Goal: Task Accomplishment & Management: Manage account settings

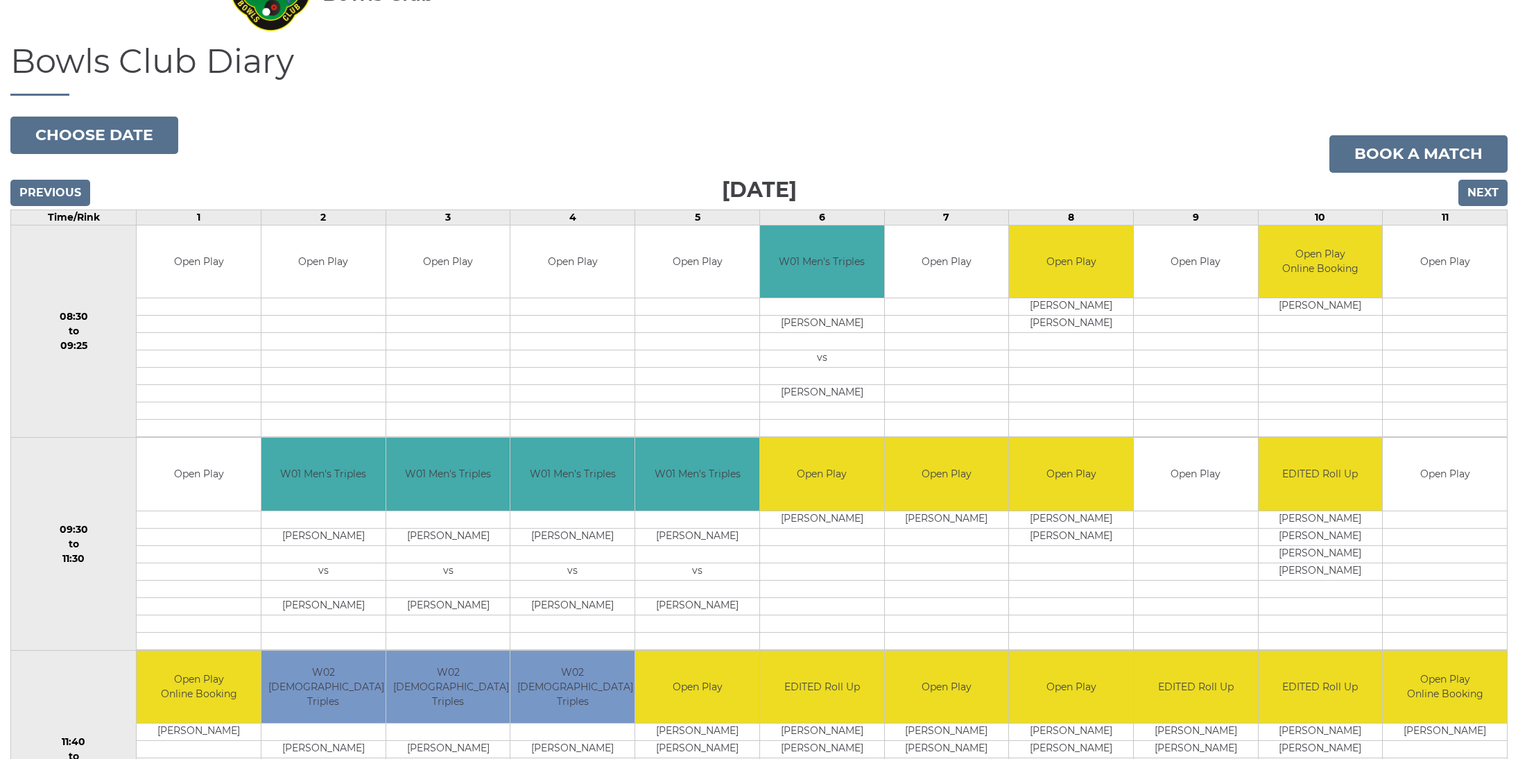
scroll to position [100, 0]
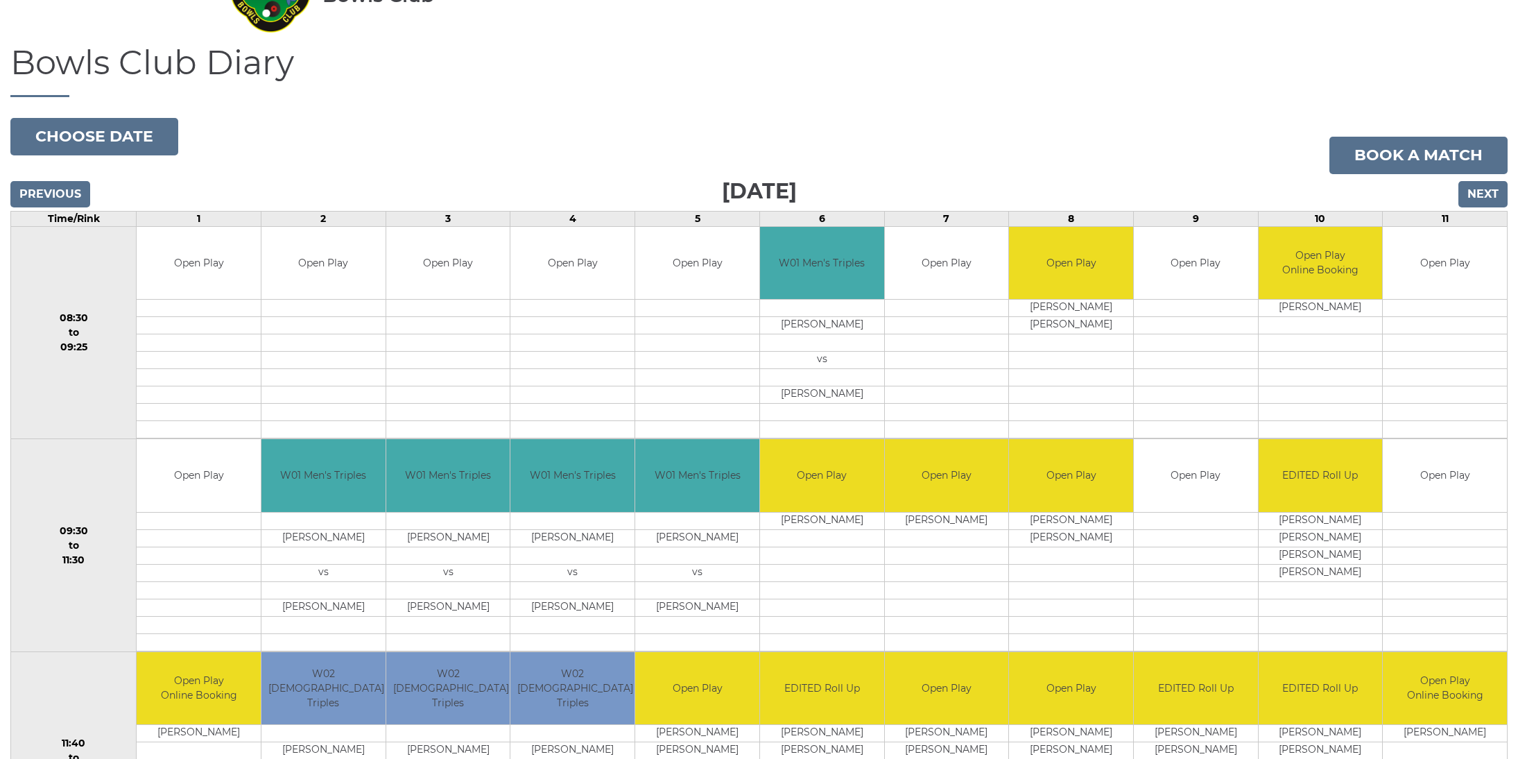
click at [1477, 197] on input "Next" at bounding box center [1482, 194] width 49 height 26
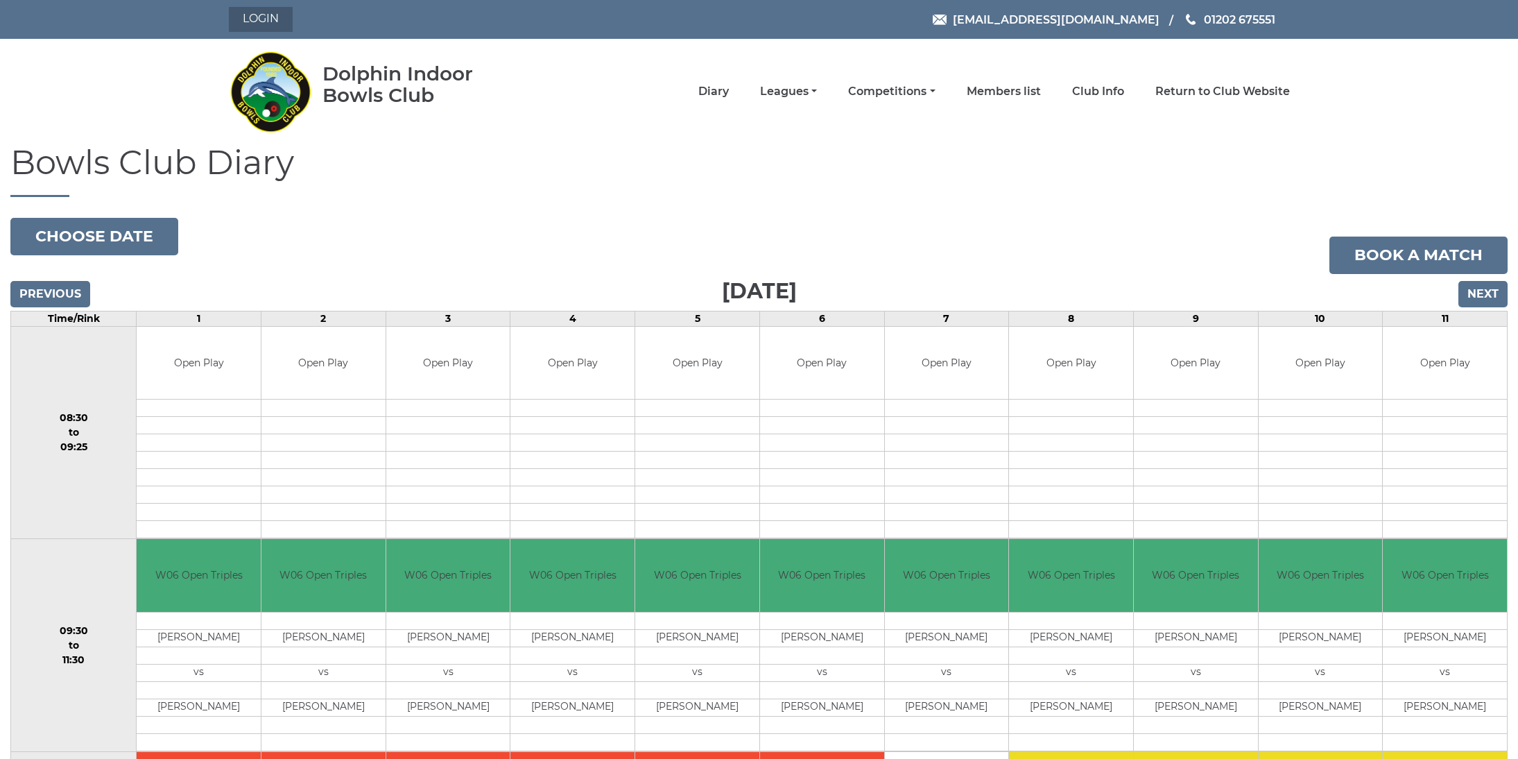
click at [259, 28] on link "Login" at bounding box center [261, 19] width 64 height 25
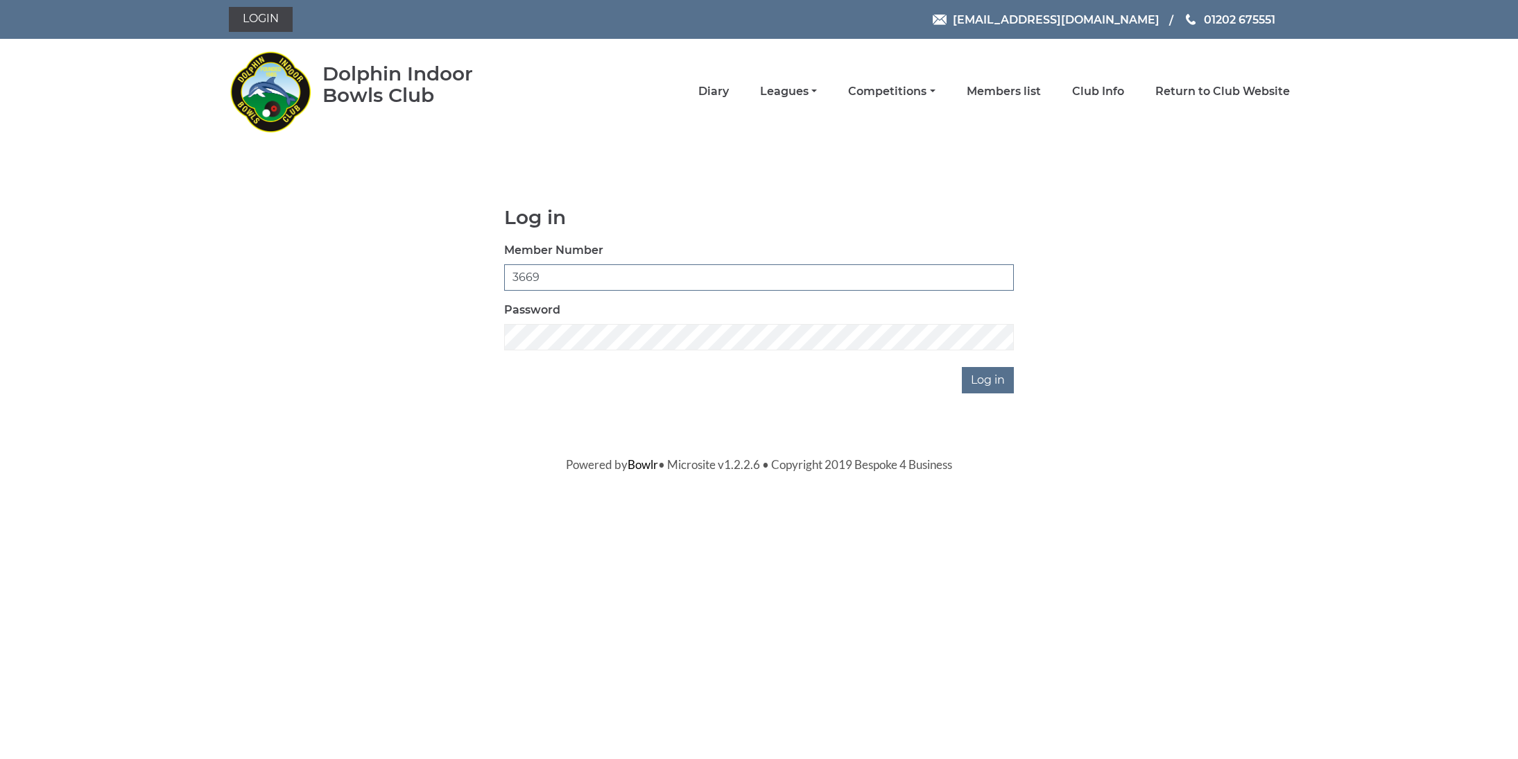
type input "3669"
click at [990, 379] on input "Log in" at bounding box center [988, 380] width 52 height 26
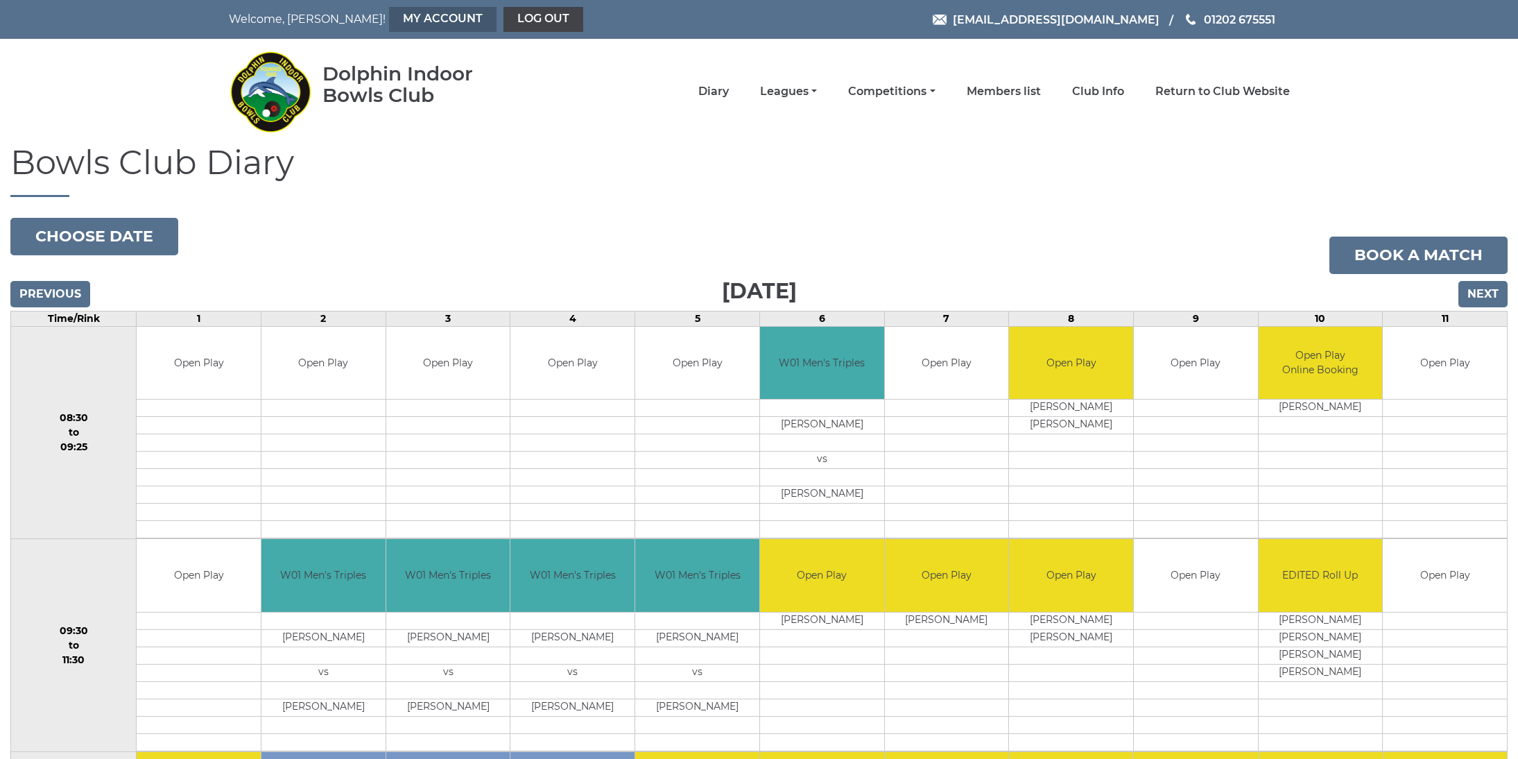
click at [389, 21] on link "My Account" at bounding box center [442, 19] width 107 height 25
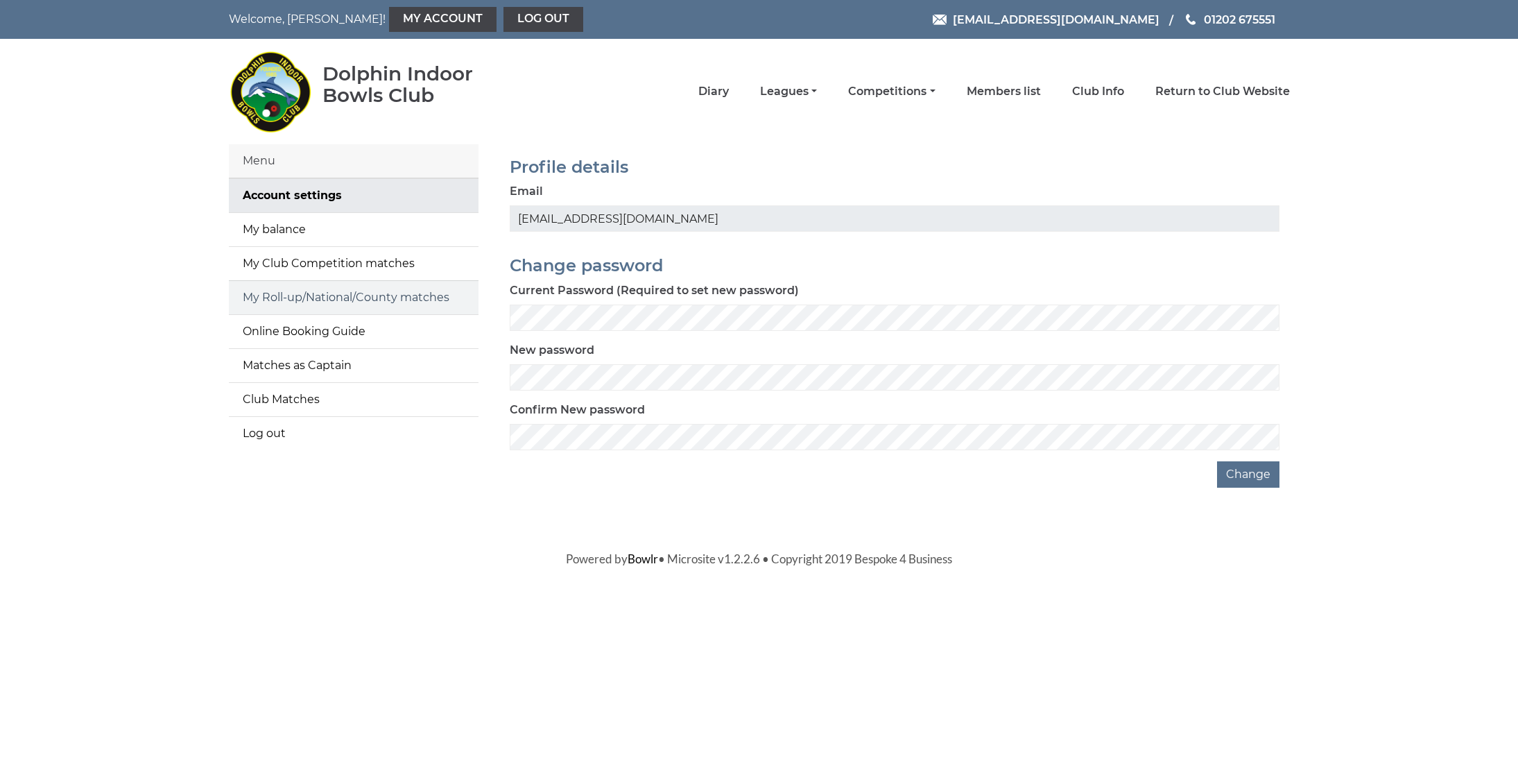
click at [268, 303] on link "My Roll-up/National/County matches" at bounding box center [354, 297] width 250 height 33
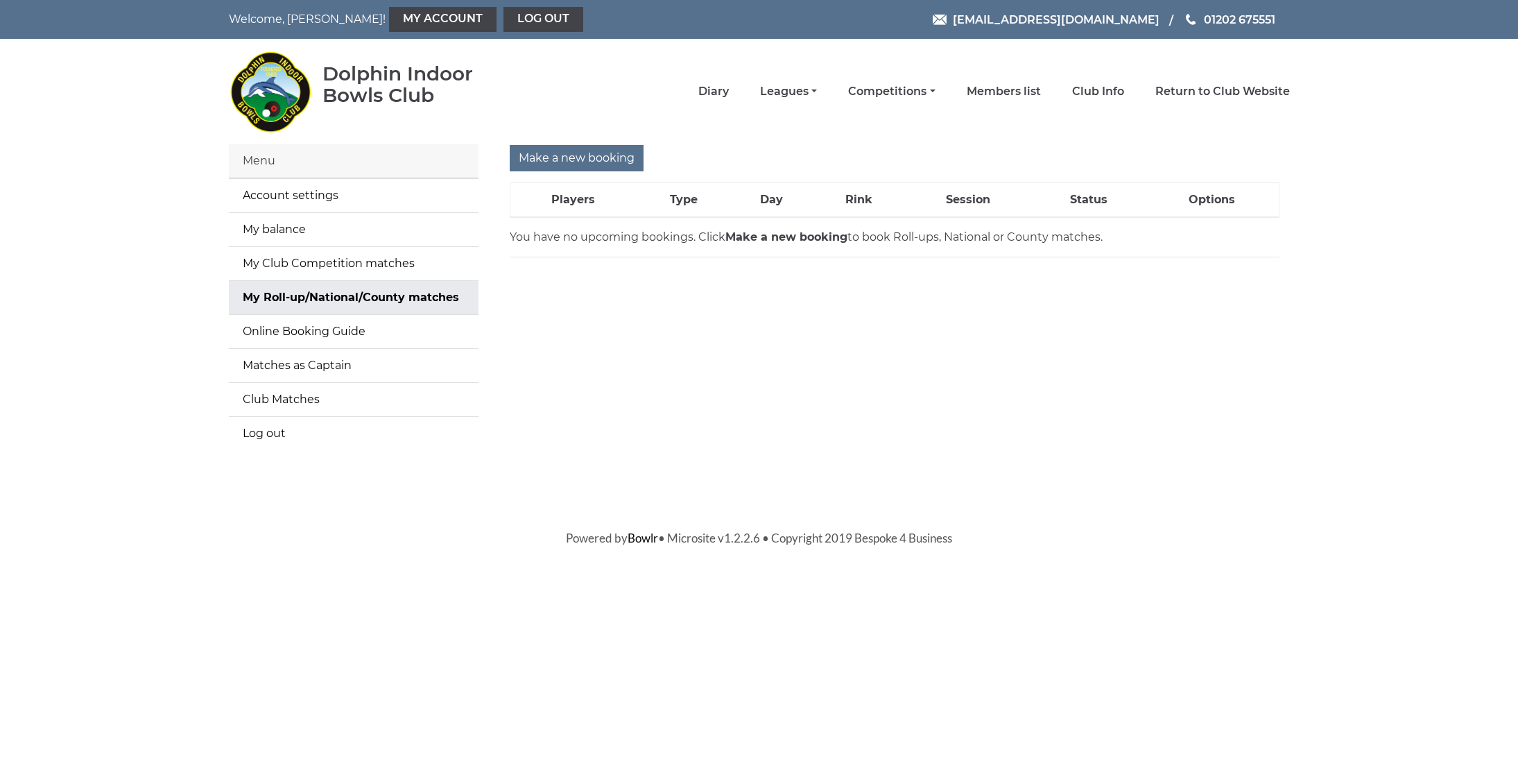
click at [264, 295] on link "My Roll-up/National/County matches" at bounding box center [354, 297] width 250 height 33
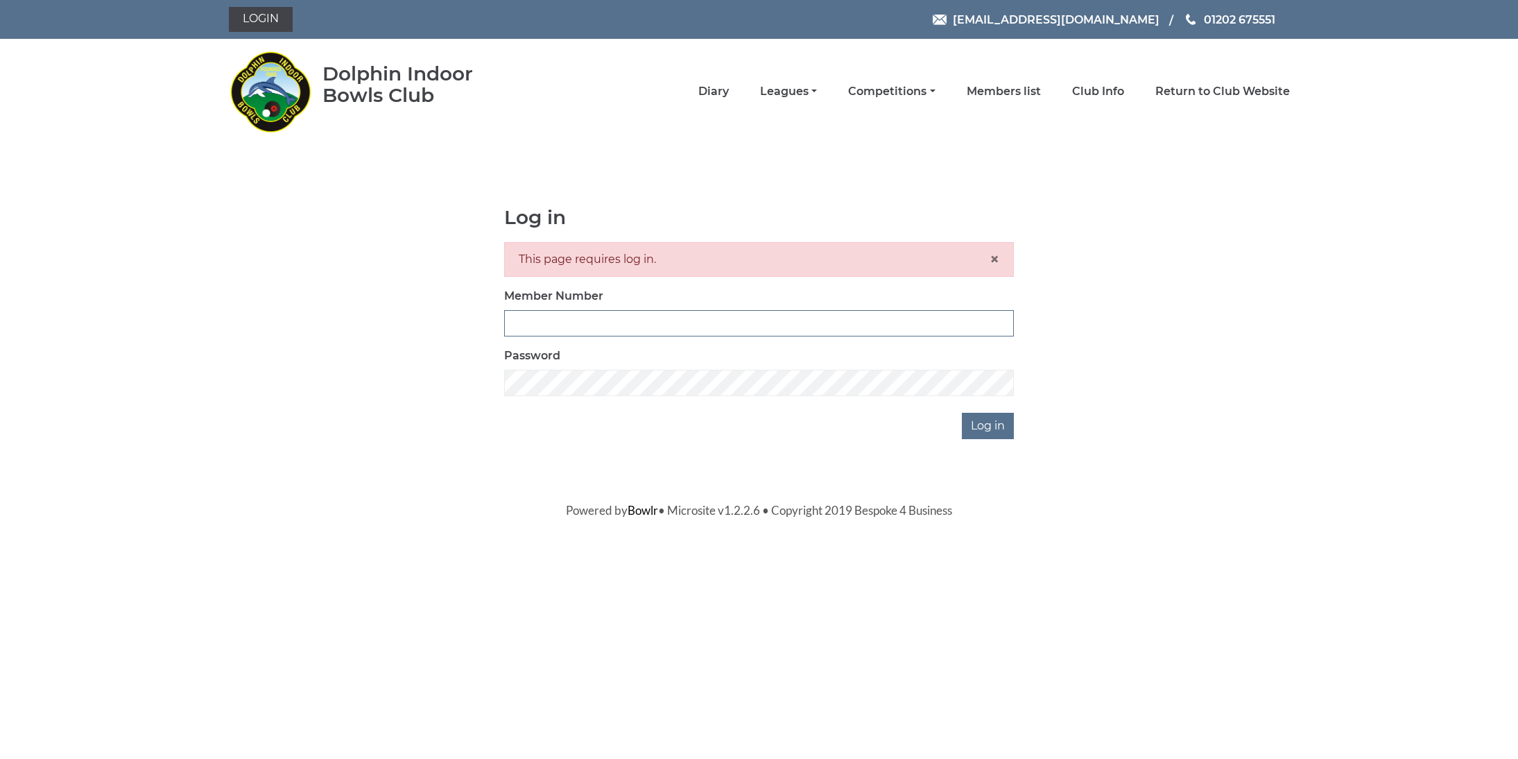
click at [570, 315] on input "Member Number" at bounding box center [759, 323] width 510 height 26
type input "3655"
click at [988, 432] on input "Log in" at bounding box center [988, 426] width 52 height 26
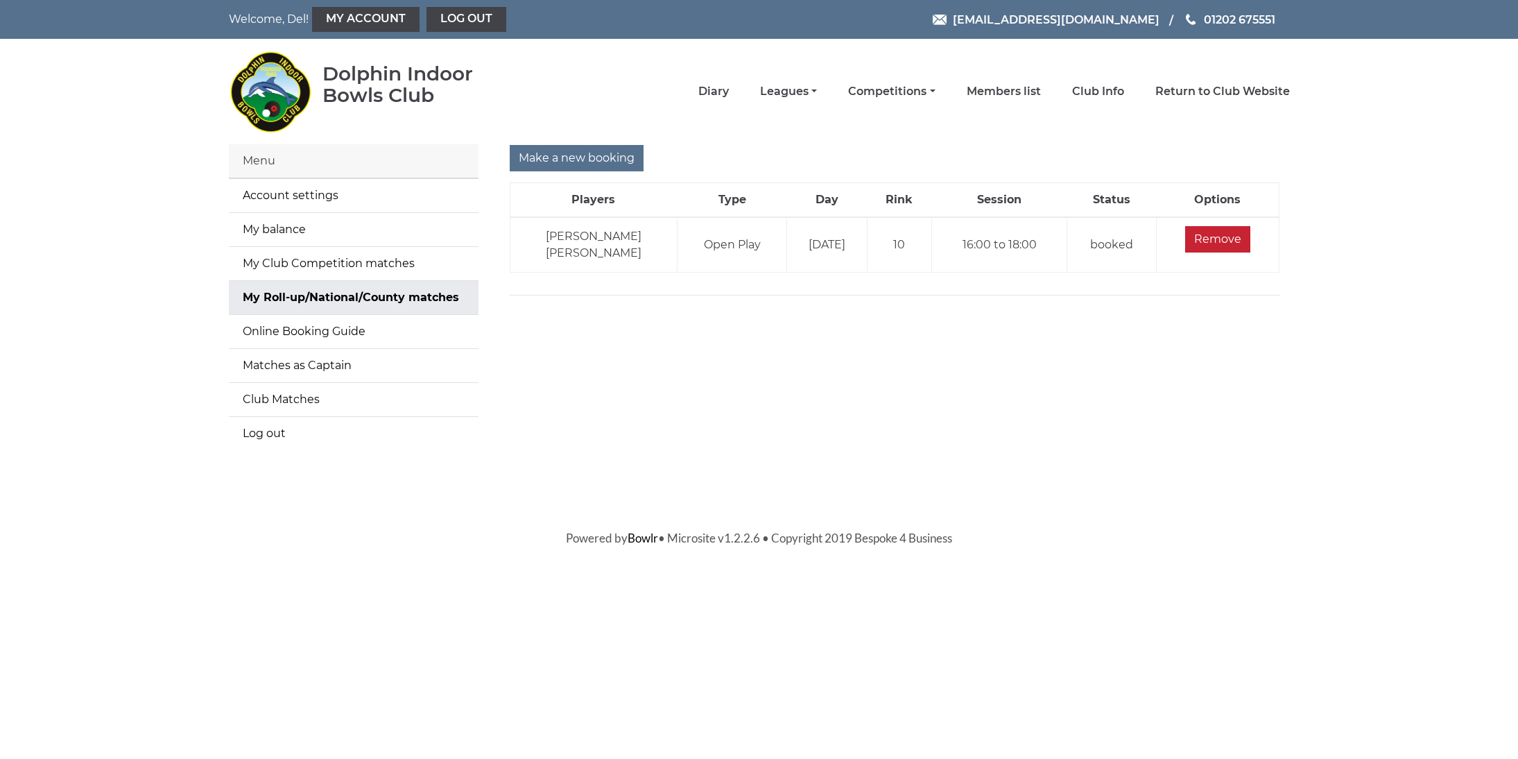
click at [1225, 238] on input "Remove" at bounding box center [1217, 239] width 65 height 26
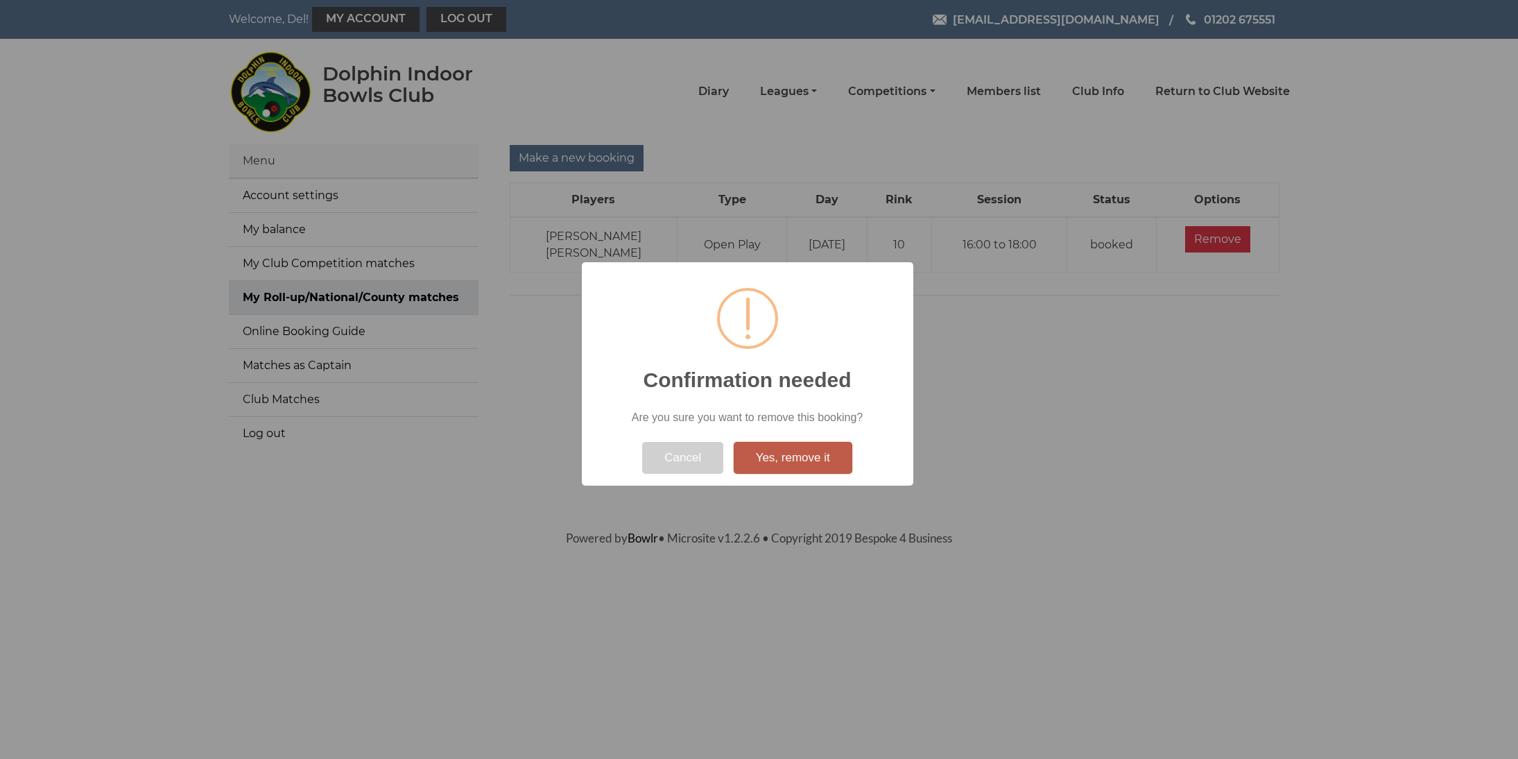
click at [782, 460] on button "Yes, remove it" at bounding box center [793, 458] width 119 height 32
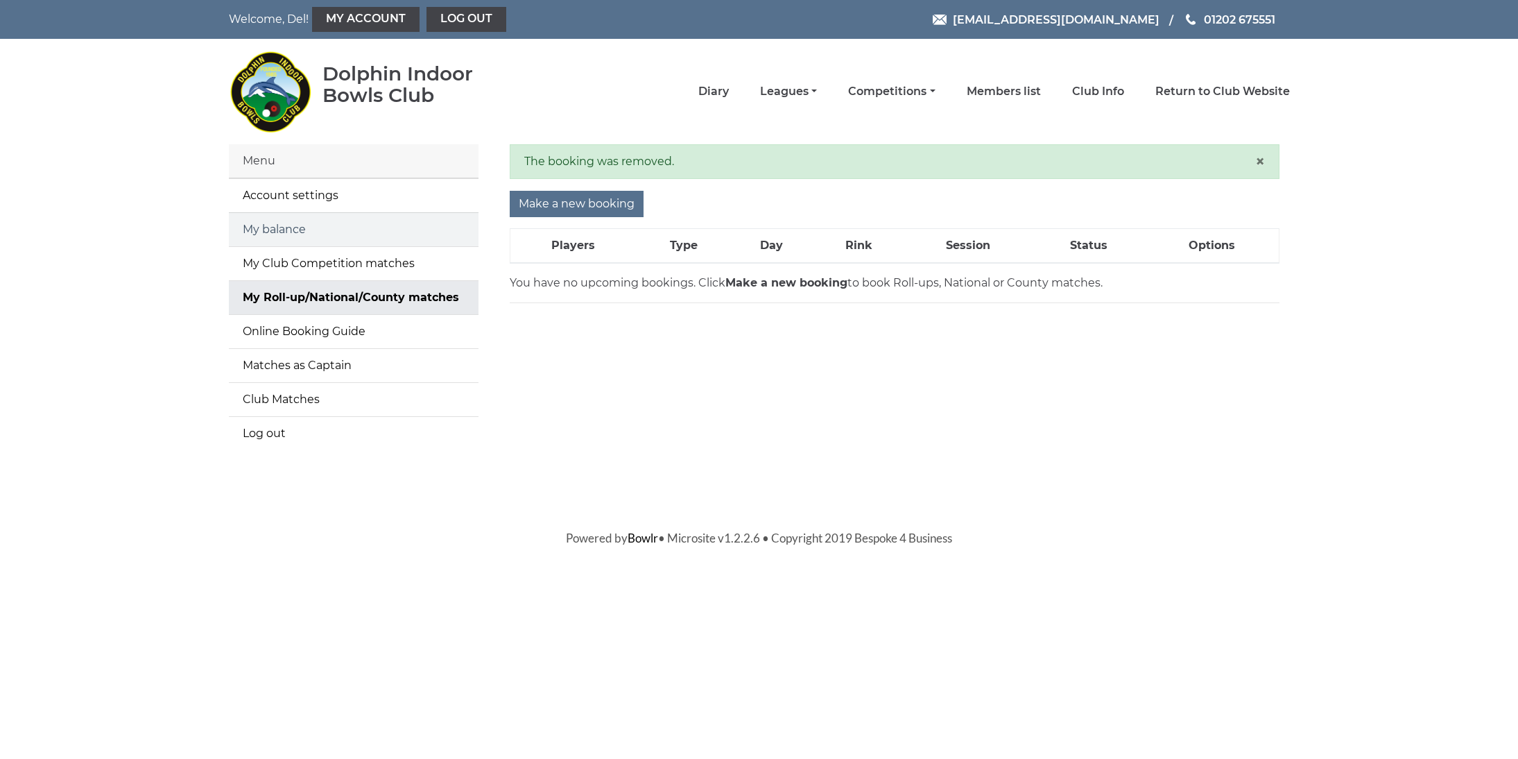
click at [253, 234] on link "My balance" at bounding box center [354, 229] width 250 height 33
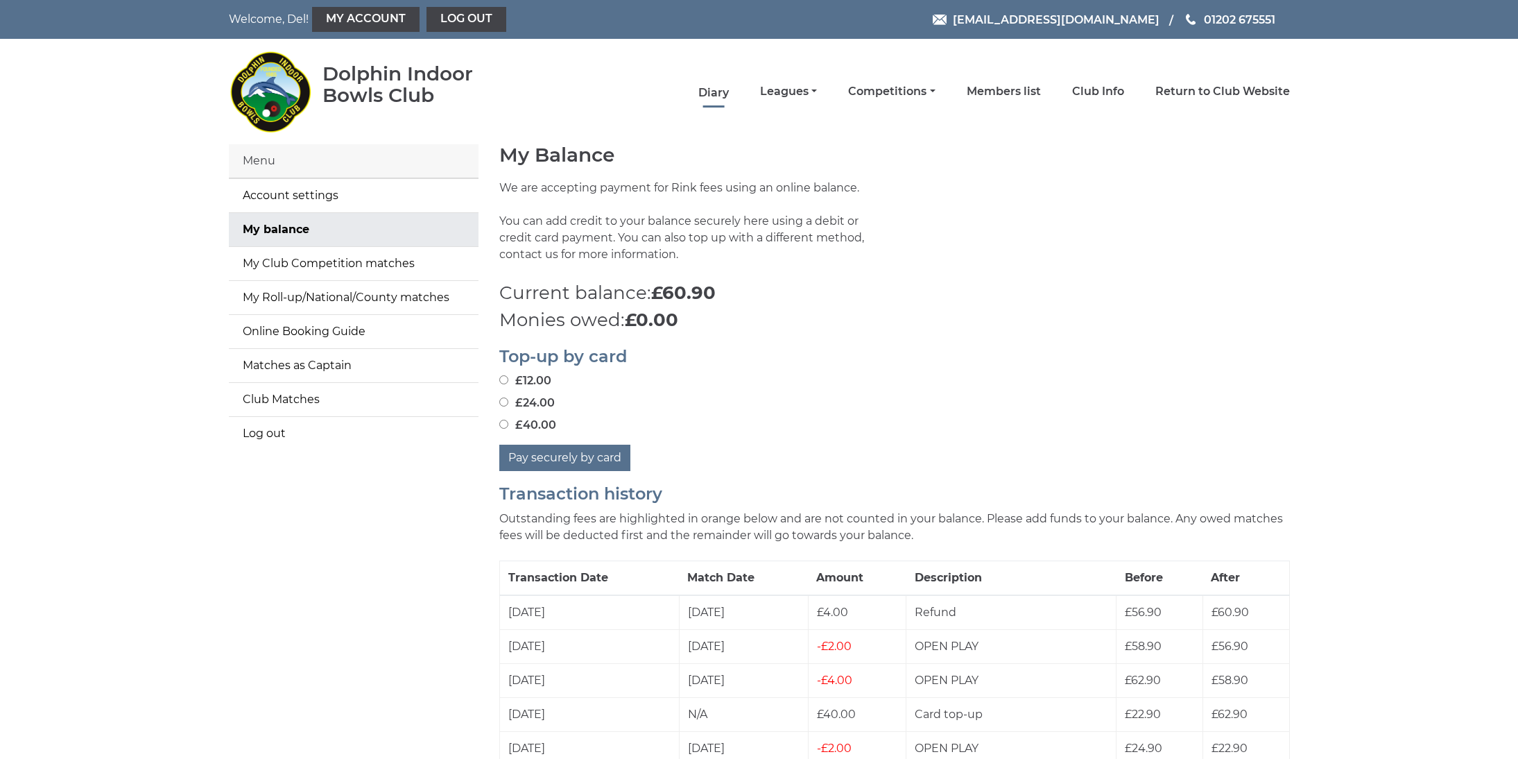
click at [729, 96] on link "Diary" at bounding box center [713, 92] width 31 height 15
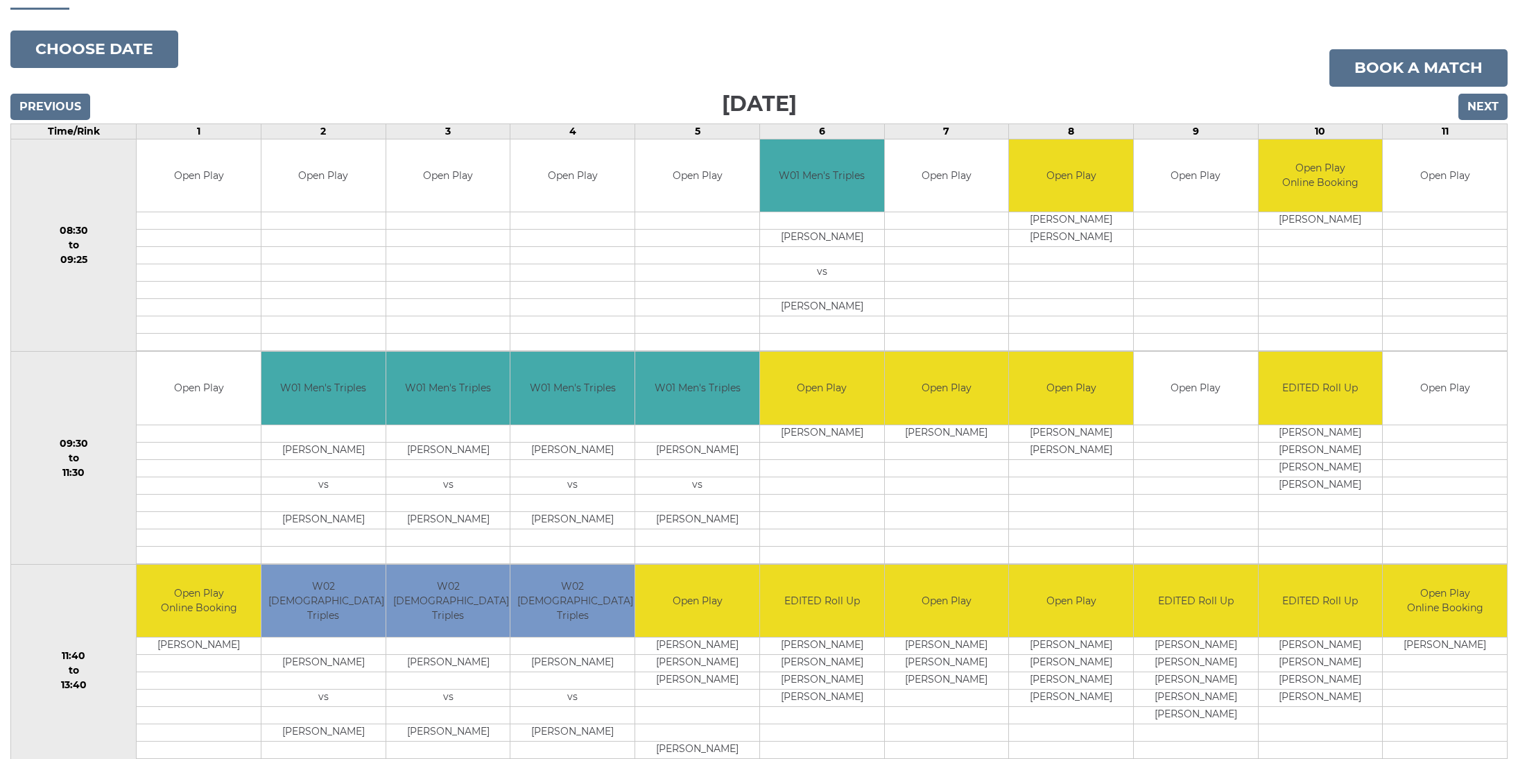
scroll to position [187, 0]
click at [1477, 116] on input "Next" at bounding box center [1482, 107] width 49 height 26
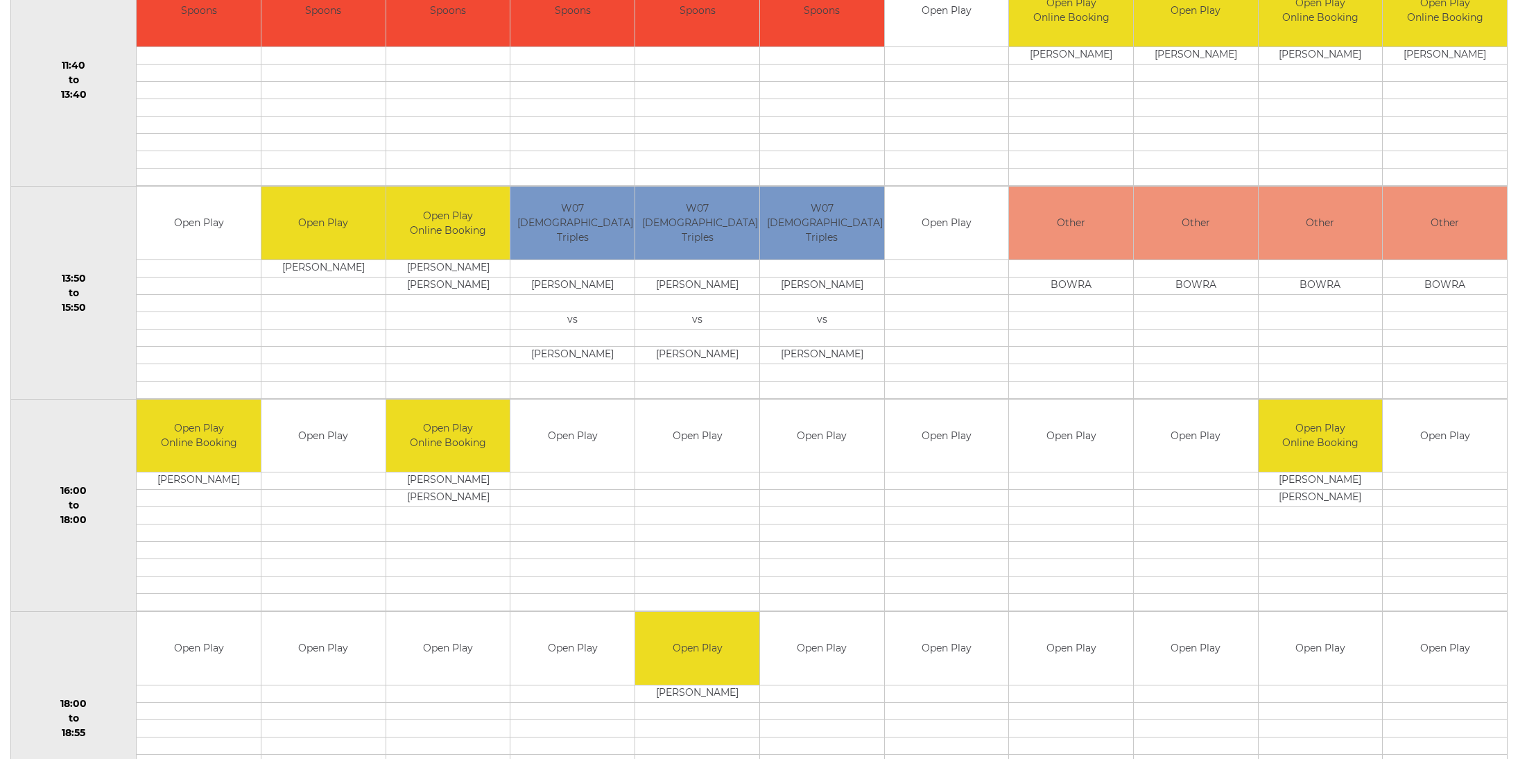
scroll to position [779, 0]
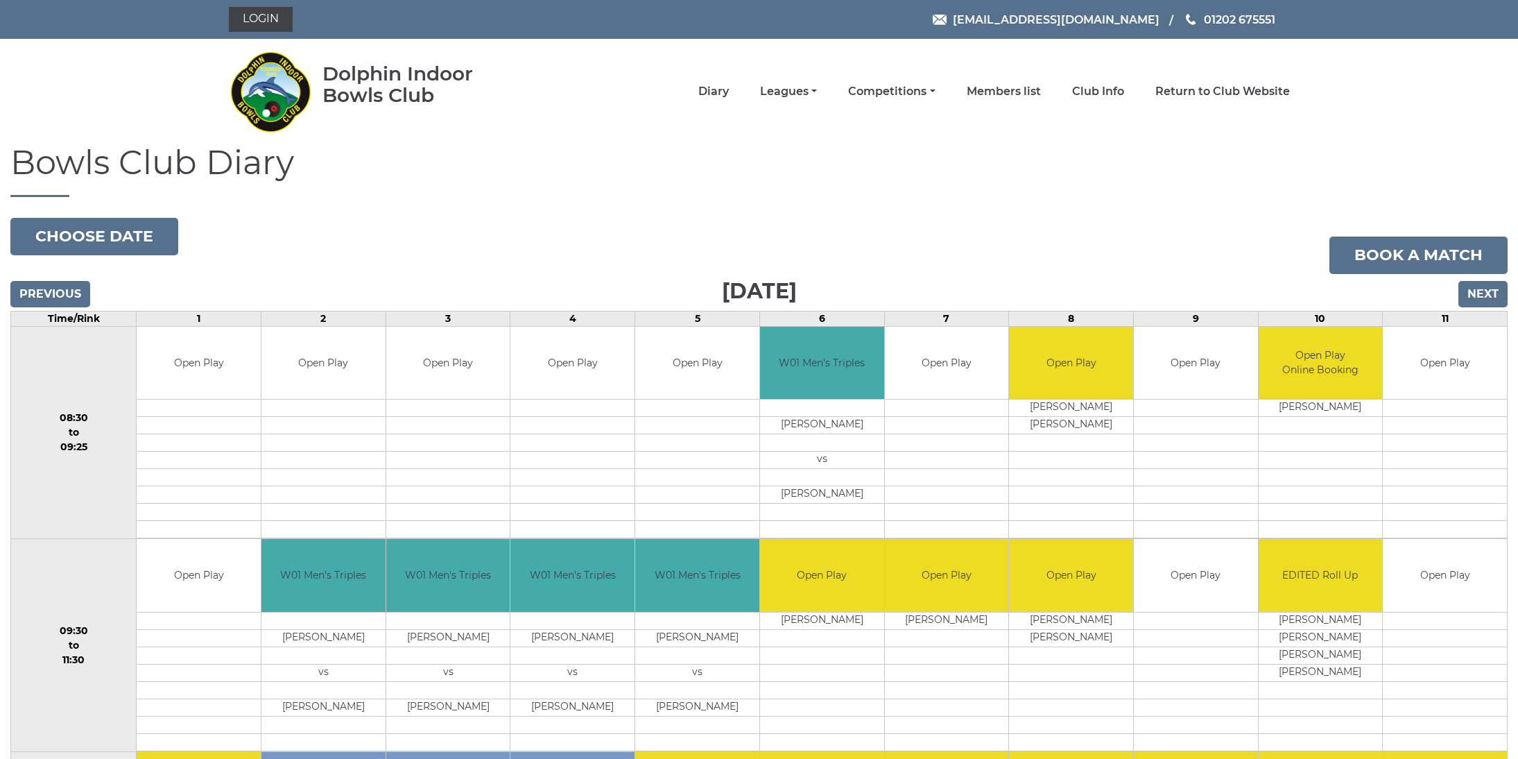
click at [1484, 288] on input "Next" at bounding box center [1482, 294] width 49 height 26
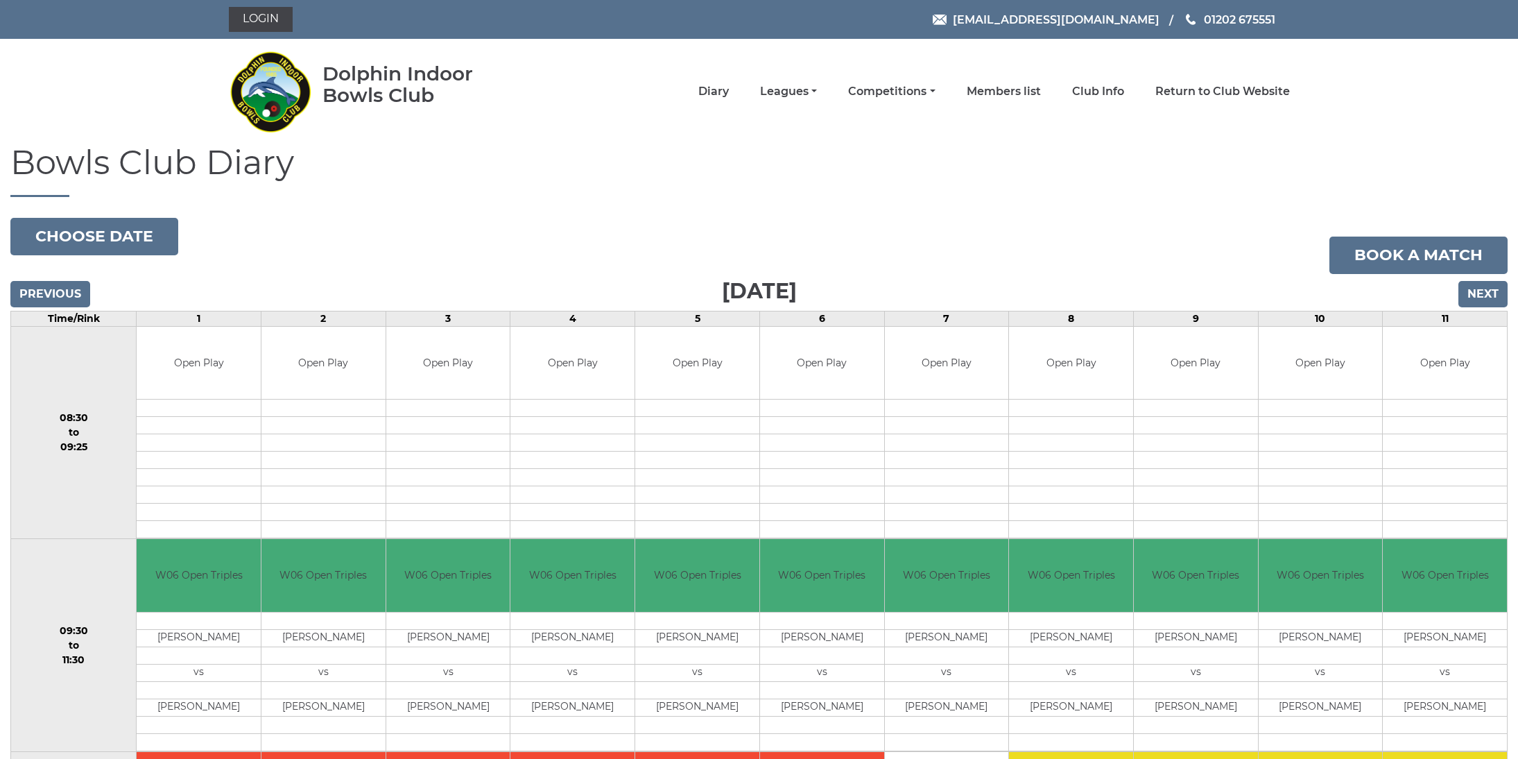
click at [1483, 292] on input "Next" at bounding box center [1482, 294] width 49 height 26
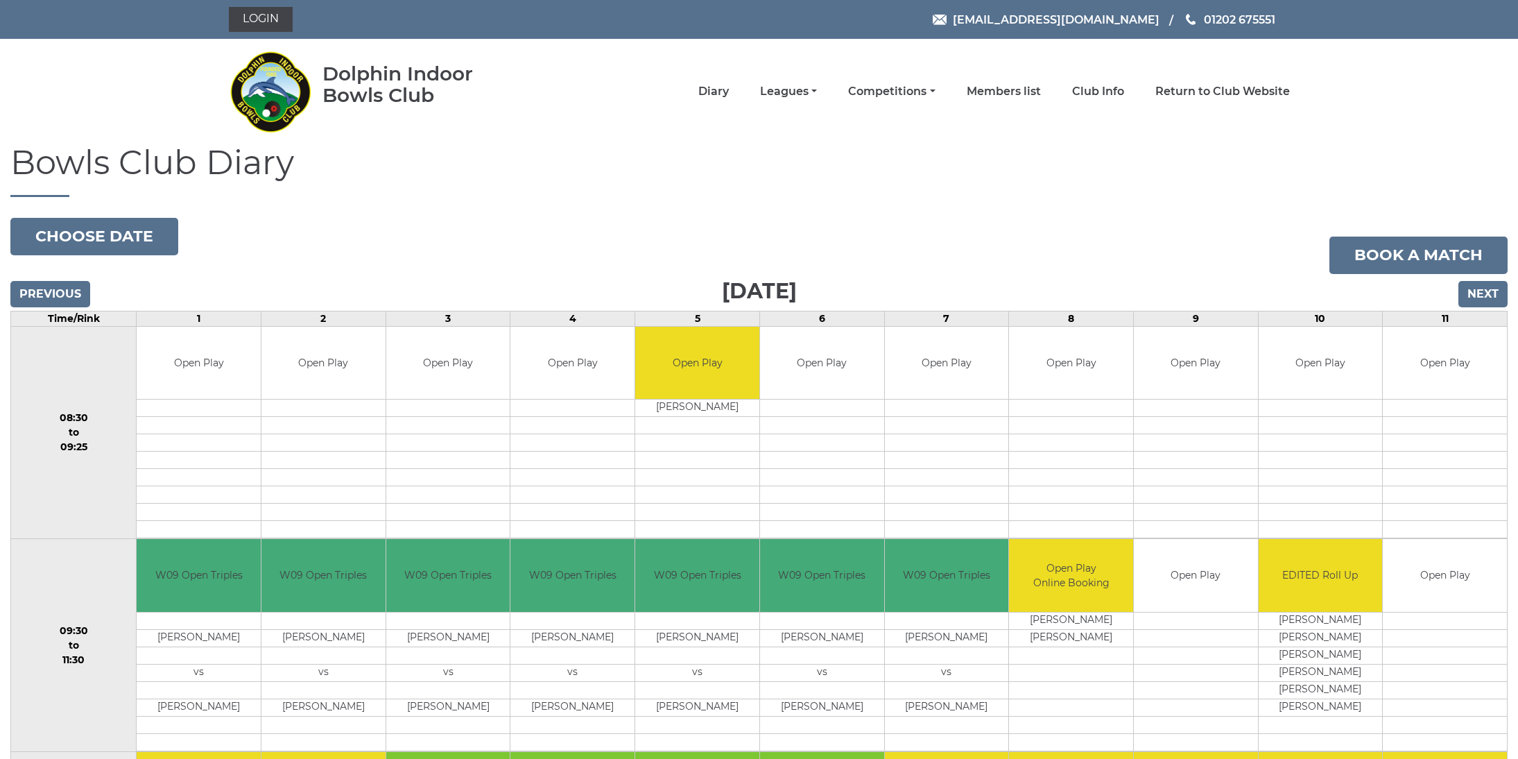
click at [66, 298] on input "Previous" at bounding box center [50, 294] width 80 height 26
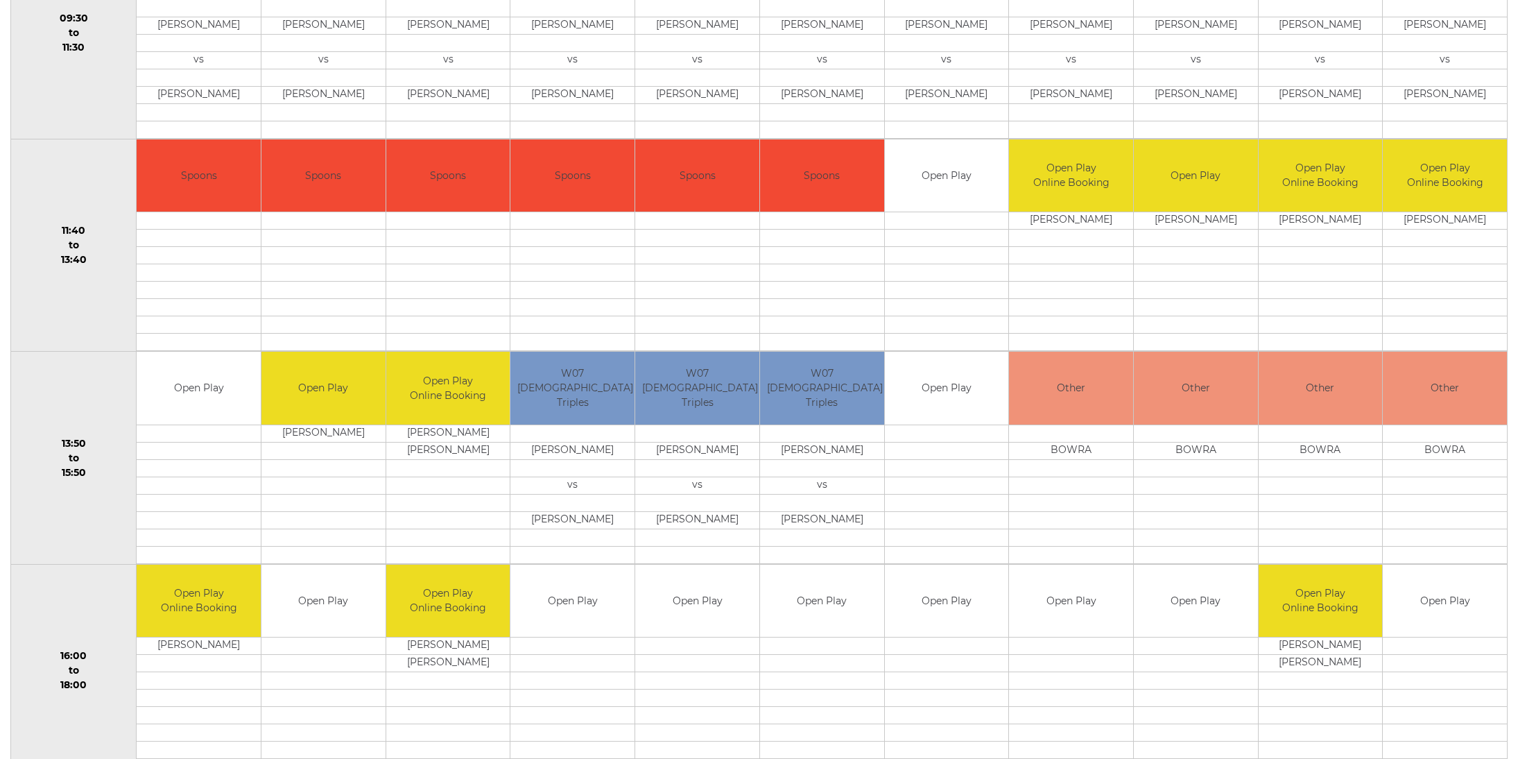
scroll to position [613, 0]
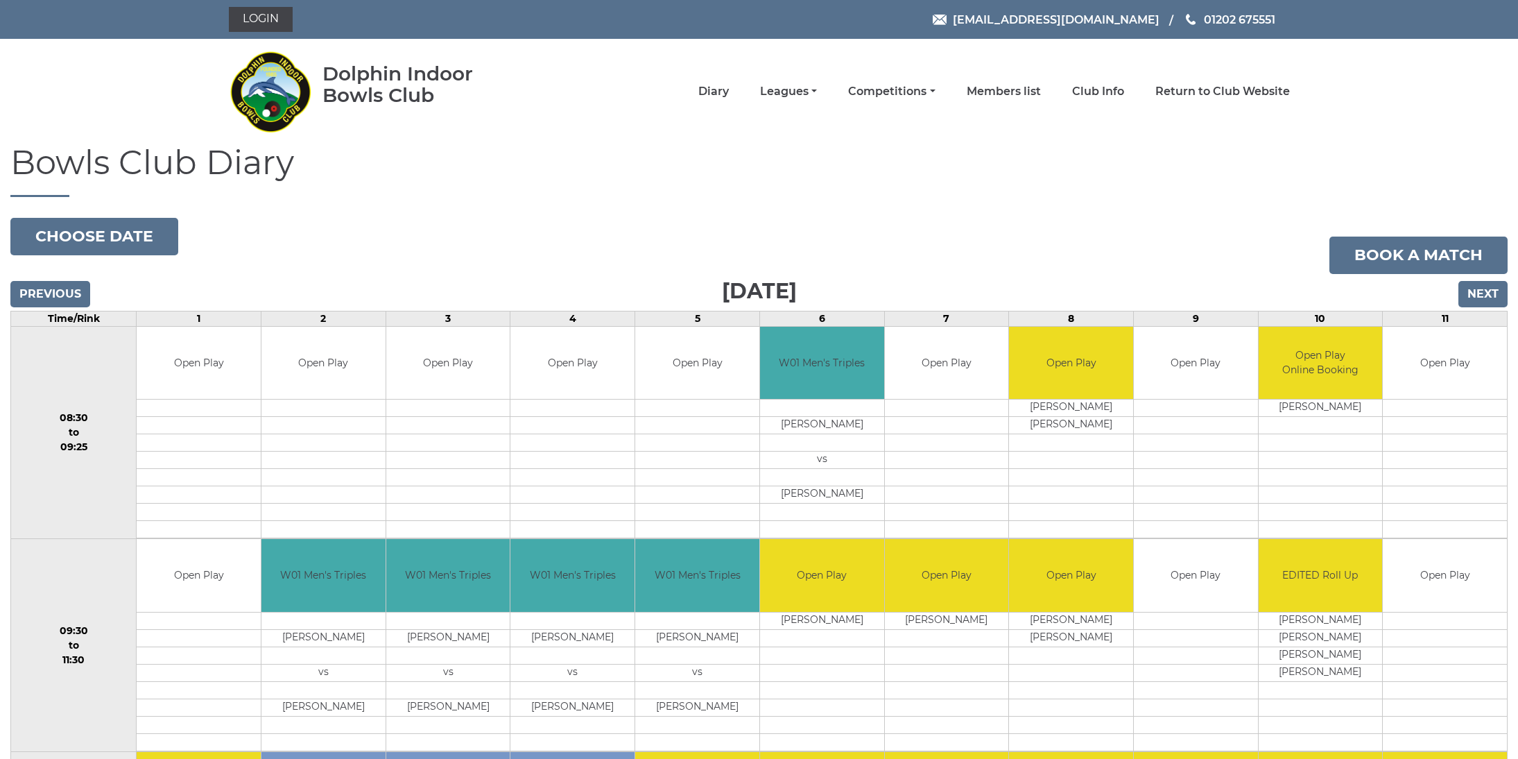
click at [1481, 292] on input "Next" at bounding box center [1482, 294] width 49 height 26
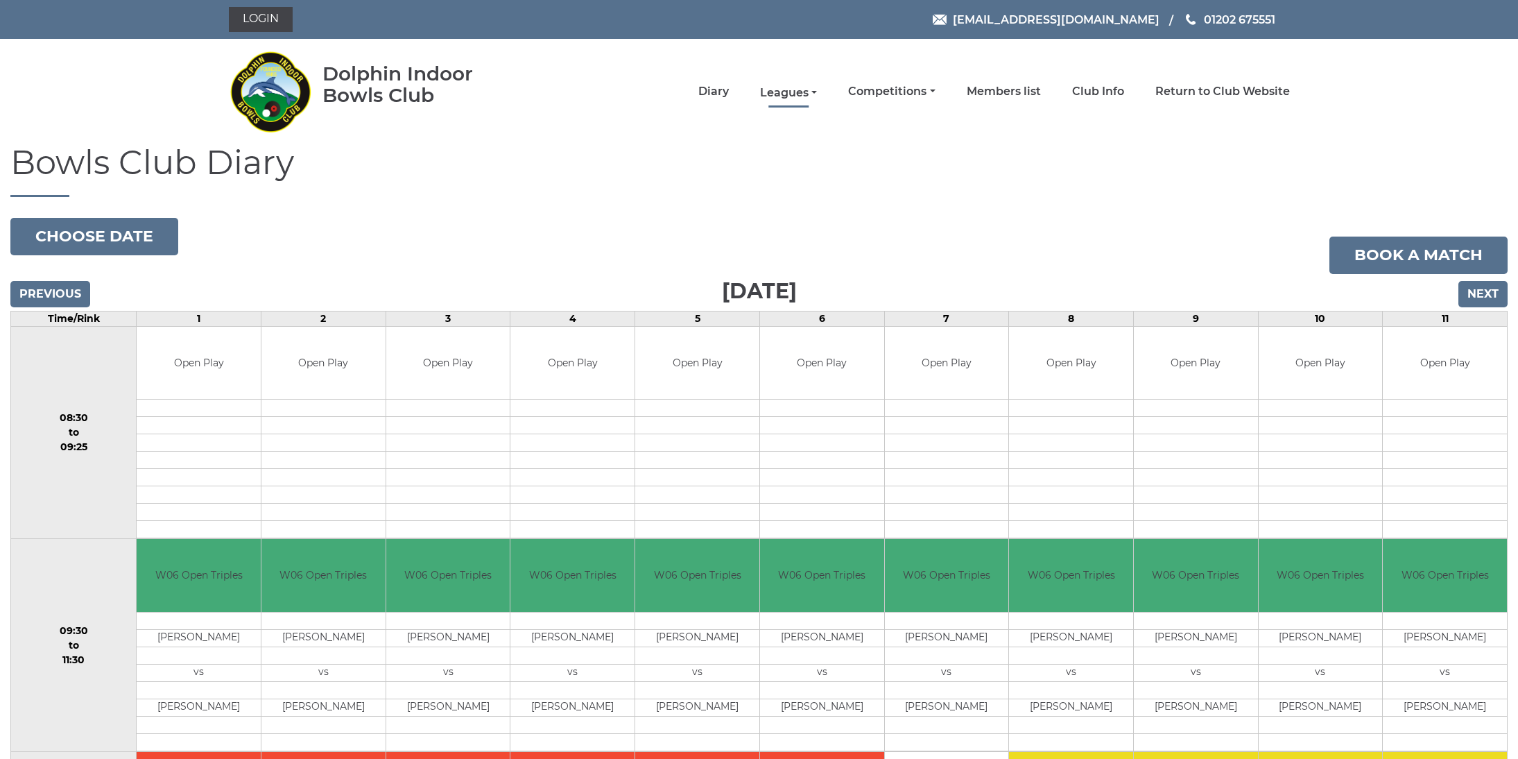
click at [816, 97] on link "Leagues" at bounding box center [788, 92] width 57 height 15
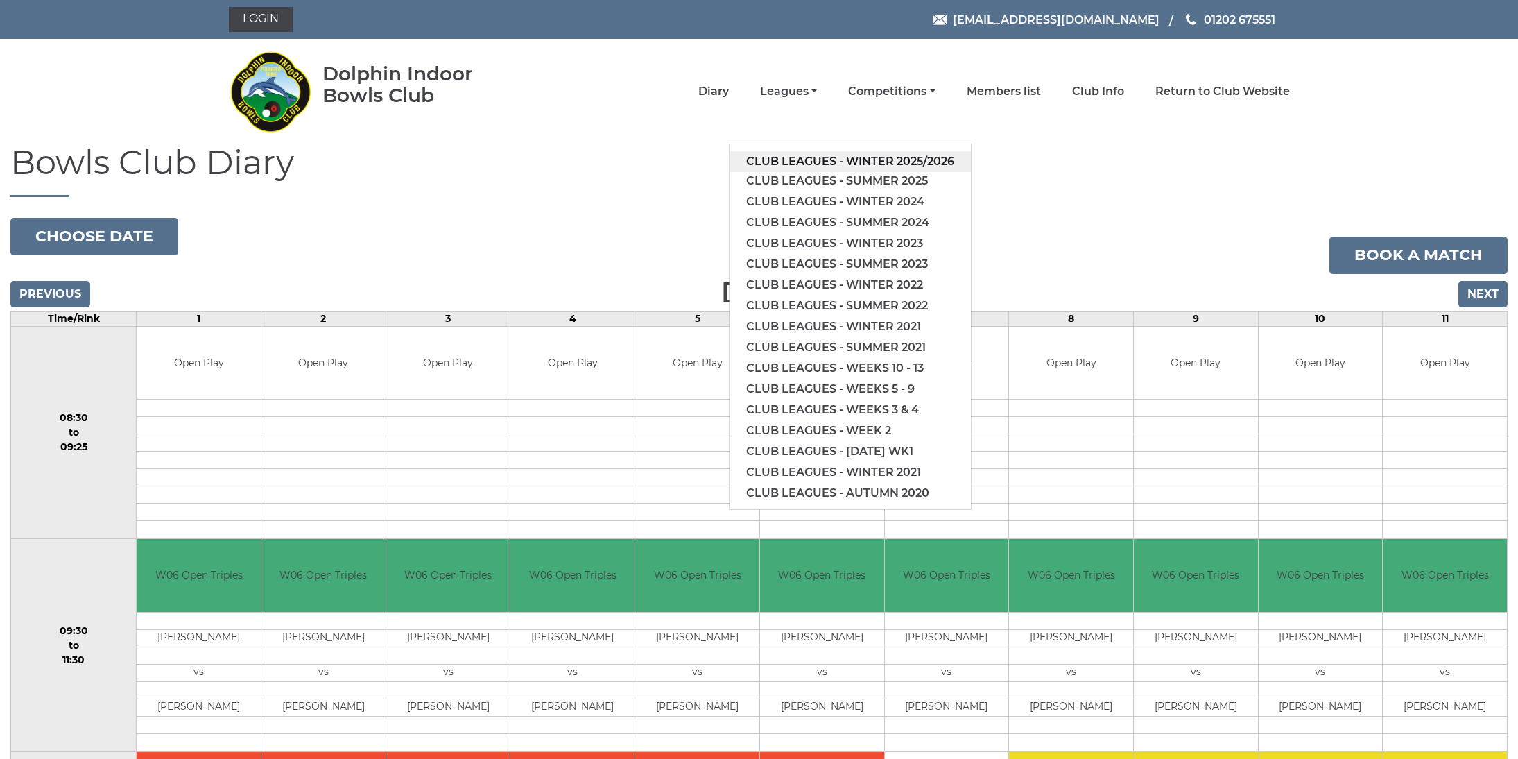
click at [852, 161] on link "Club leagues - Winter 2025/2026" at bounding box center [850, 161] width 241 height 21
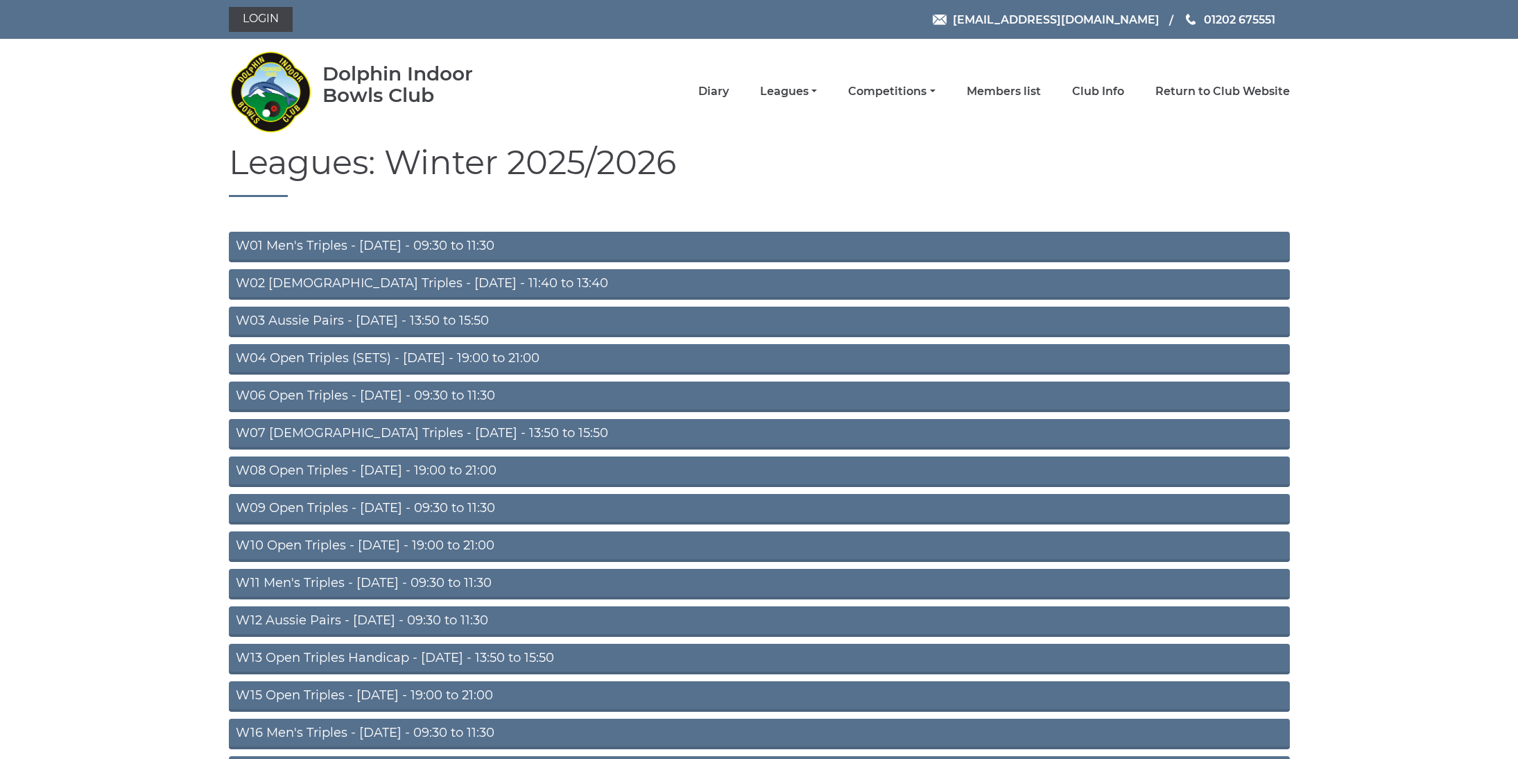
click at [344, 433] on link "W07 [DEMOGRAPHIC_DATA] Triples - [DATE] - 13:50 to 15:50" at bounding box center [759, 434] width 1061 height 31
